Goal: Use online tool/utility: Utilize a website feature to perform a specific function

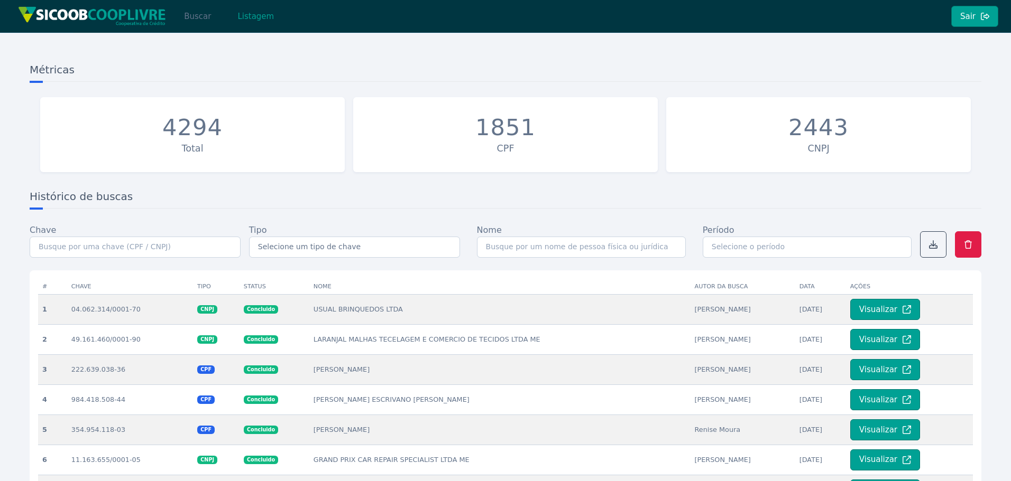
click at [196, 14] on button "Buscar" at bounding box center [197, 16] width 45 height 21
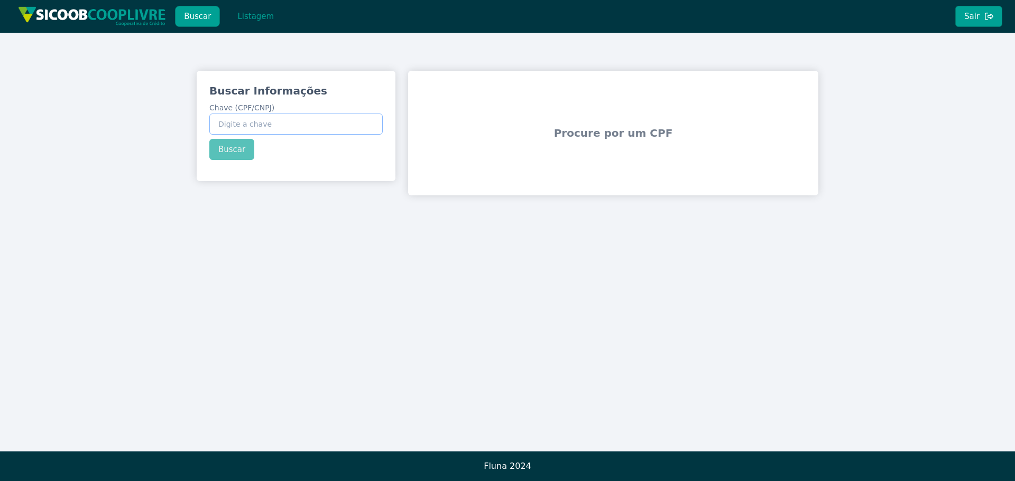
click at [258, 127] on input "Chave (CPF/CNPJ)" at bounding box center [295, 124] width 173 height 21
paste input "293.948.278-03"
type input "293.948.278-03"
click at [229, 153] on div "Buscar Informações Chave (CPF/CNPJ) 293.948.278-03 Buscar" at bounding box center [296, 122] width 199 height 102
click at [235, 150] on button "Buscar" at bounding box center [231, 149] width 45 height 21
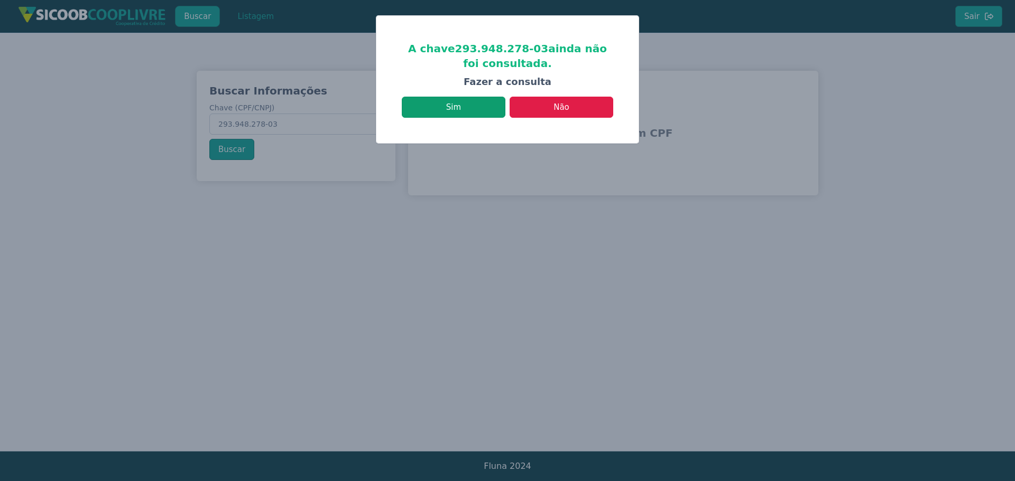
click at [464, 108] on button "Sim" at bounding box center [454, 107] width 104 height 21
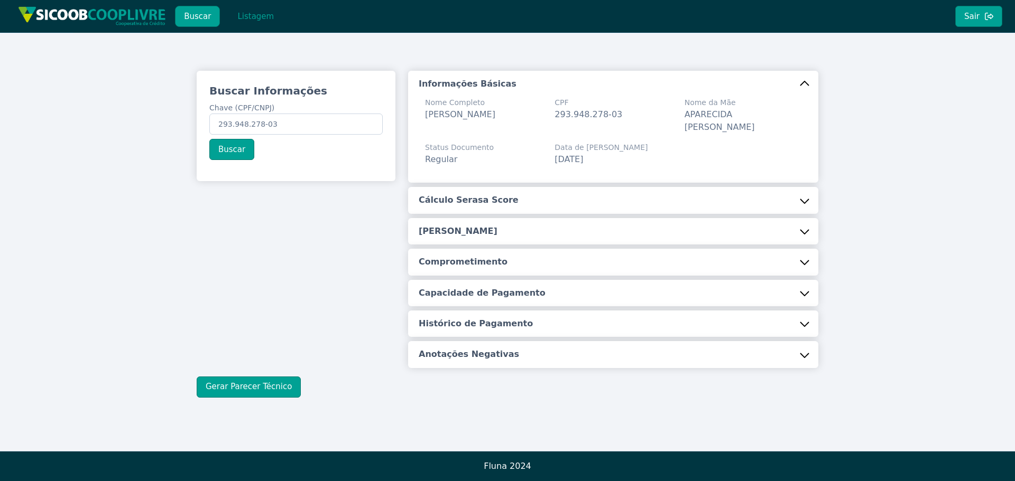
click at [243, 375] on div "Buscar Informações Chave (CPF/CNPJ) 293.948.278-03 Buscar Informações Básicas N…" at bounding box center [508, 234] width 622 height 327
click at [247, 386] on button "Gerar Parecer Técnico" at bounding box center [249, 387] width 104 height 21
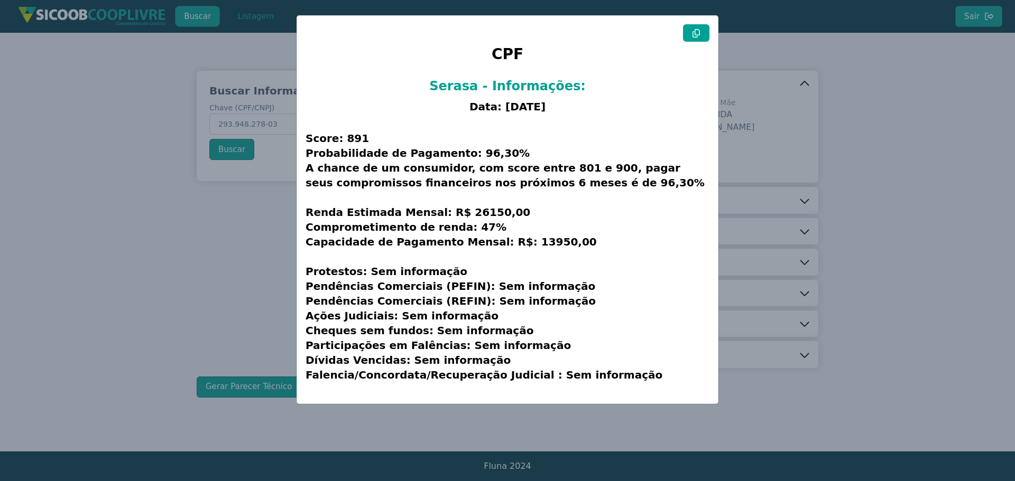
click at [697, 32] on icon at bounding box center [696, 33] width 8 height 8
